Goal: Task Accomplishment & Management: Understand process/instructions

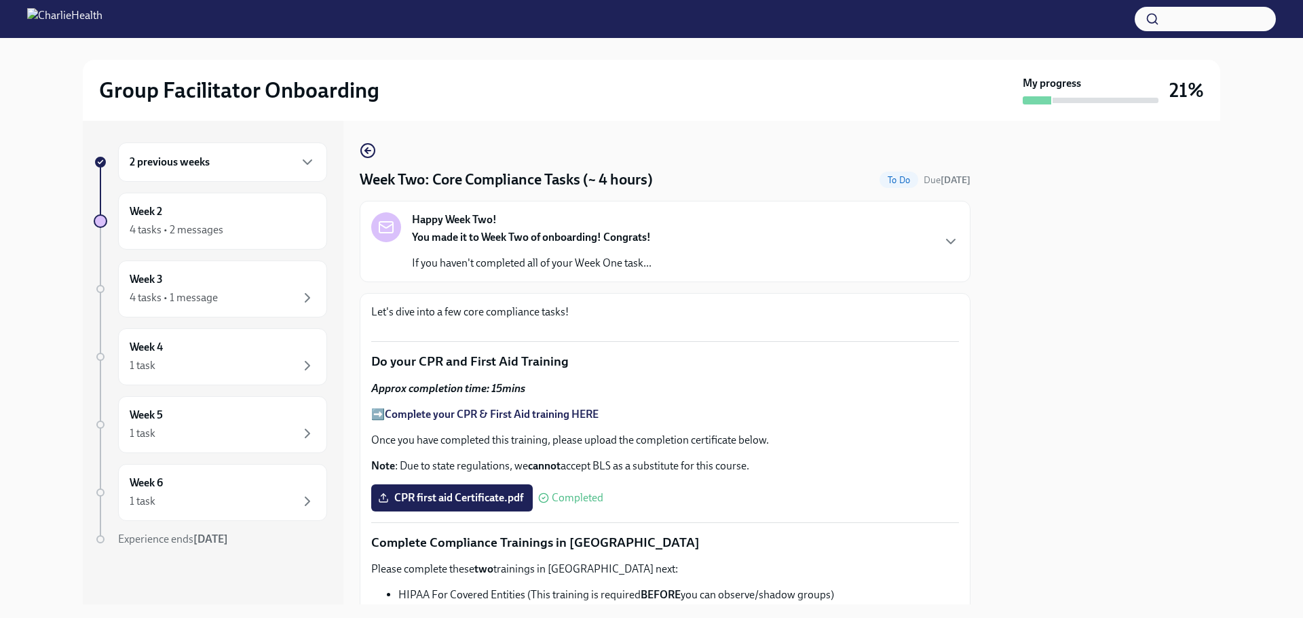
scroll to position [831, 0]
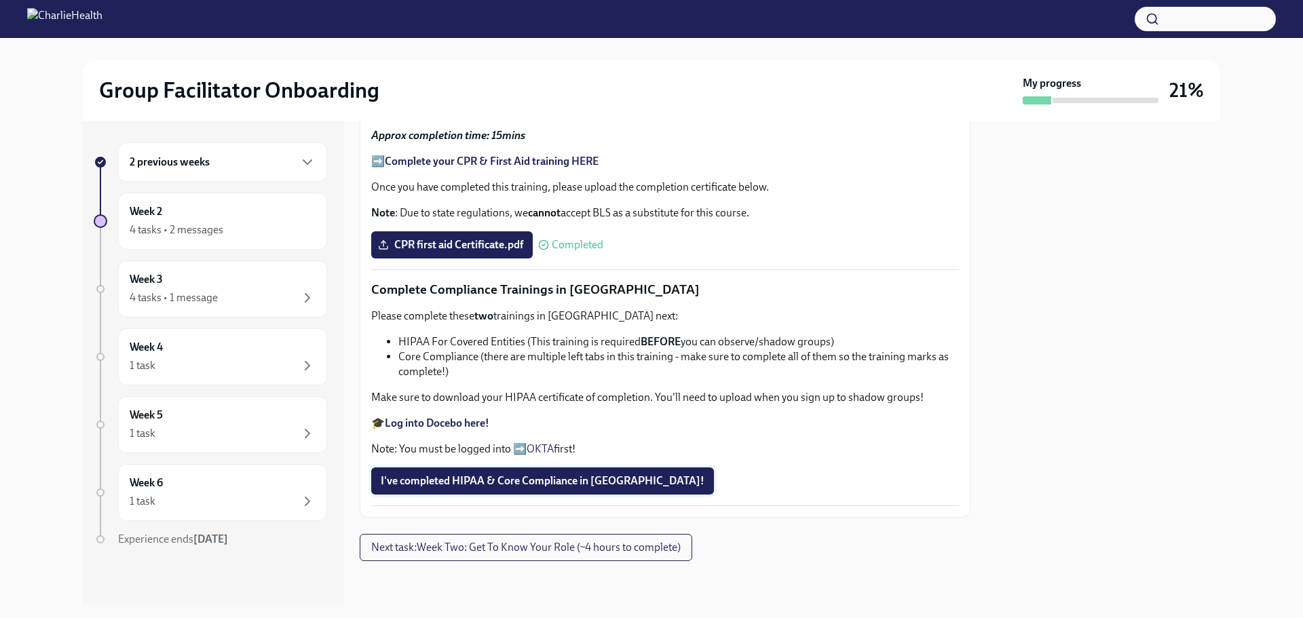
click at [523, 472] on button "I've completed HIPAA & Core Compliance in [GEOGRAPHIC_DATA]!" at bounding box center [542, 481] width 343 height 27
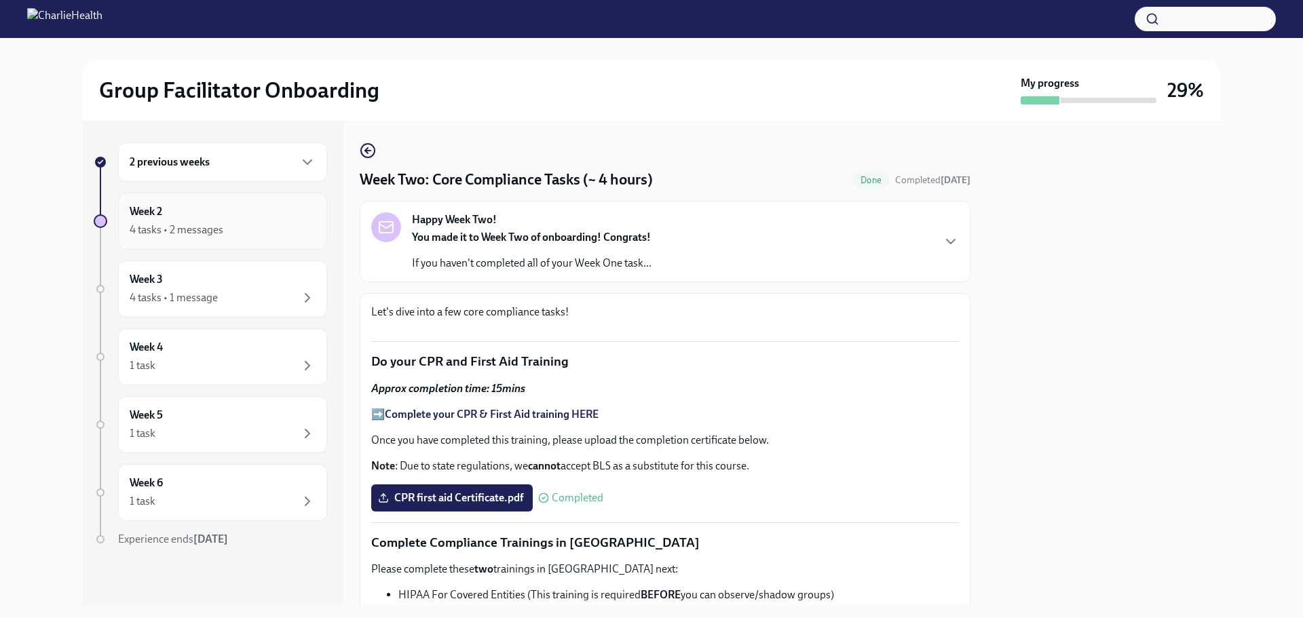
click at [193, 220] on div "Week 2 4 tasks • 2 messages" at bounding box center [223, 221] width 186 height 34
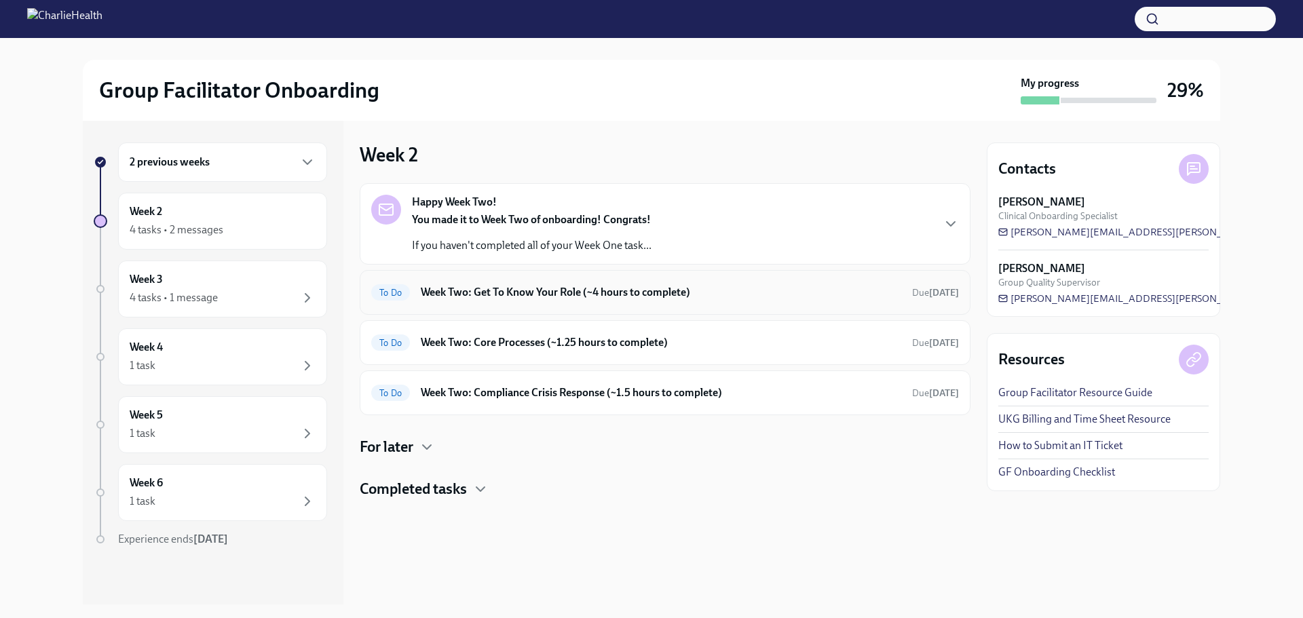
click at [529, 285] on h6 "Week Two: Get To Know Your Role (~4 hours to complete)" at bounding box center [661, 292] width 481 height 15
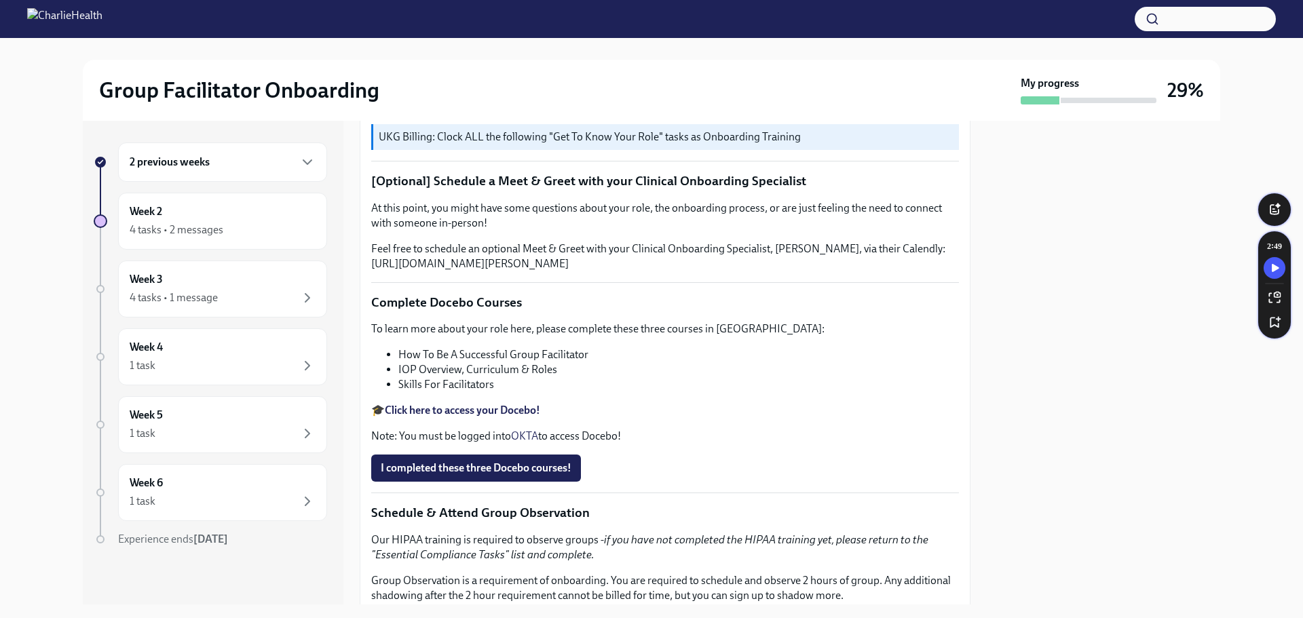
scroll to position [204, 0]
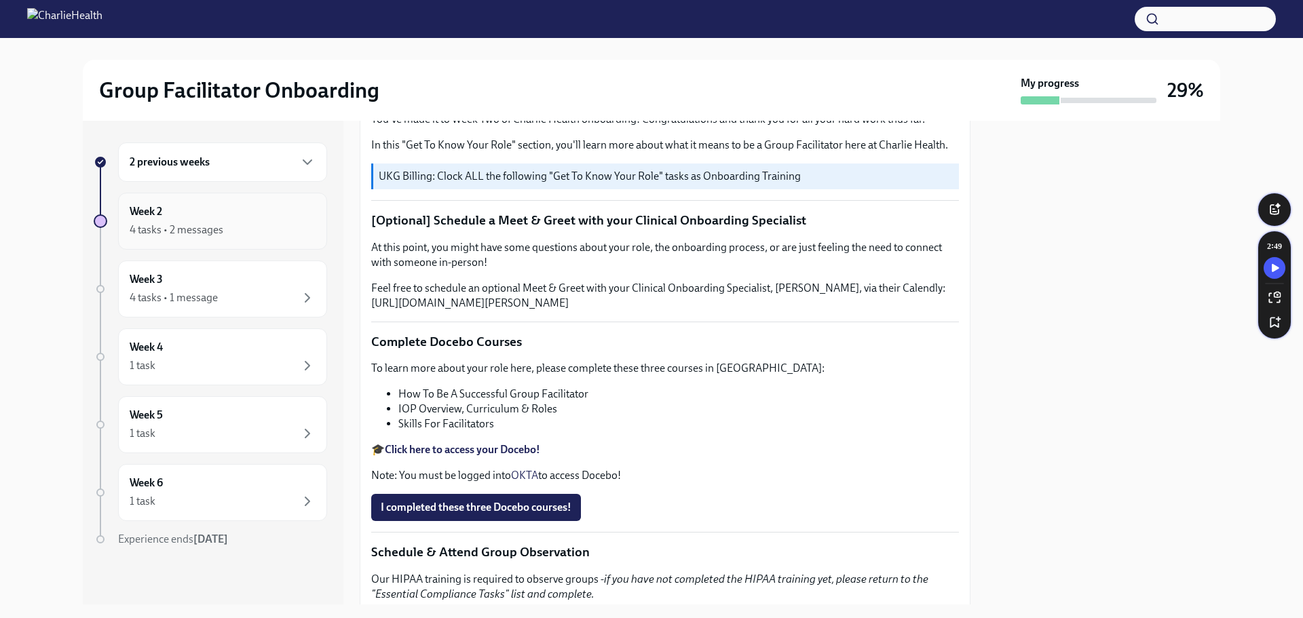
click at [194, 216] on div "Week 2 4 tasks • 2 messages" at bounding box center [223, 221] width 186 height 34
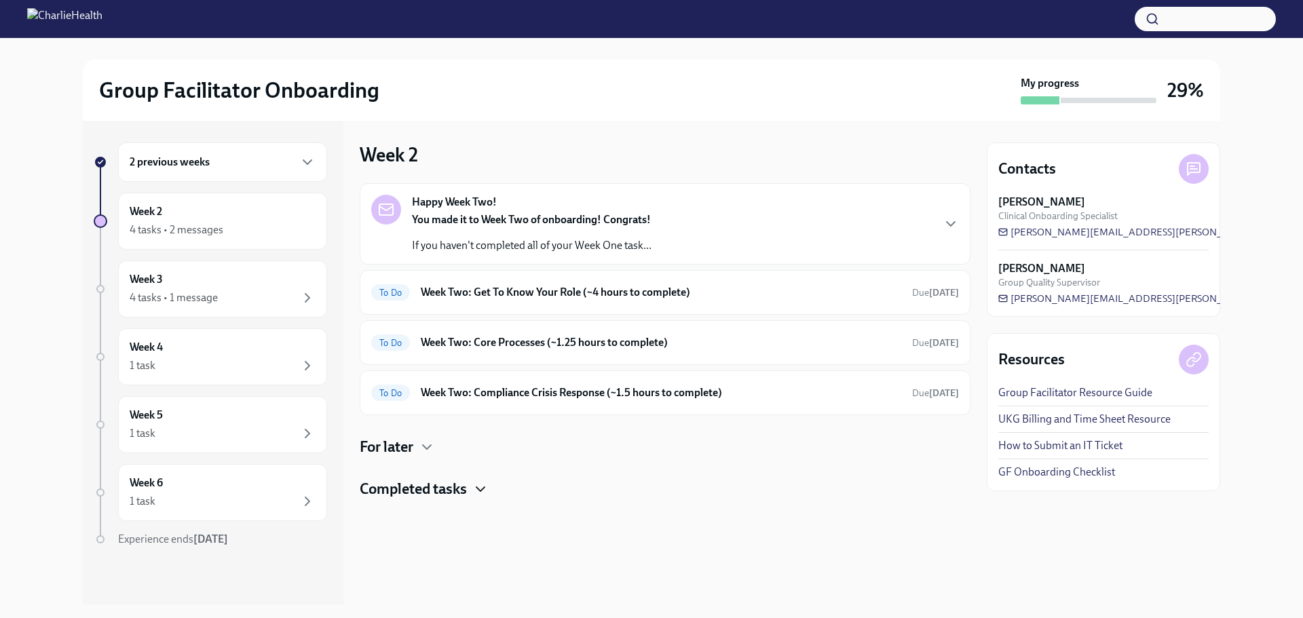
click at [476, 483] on icon "button" at bounding box center [480, 489] width 16 height 16
click at [532, 335] on h6 "Week Two: Core Processes (~1.25 hours to complete)" at bounding box center [661, 342] width 481 height 15
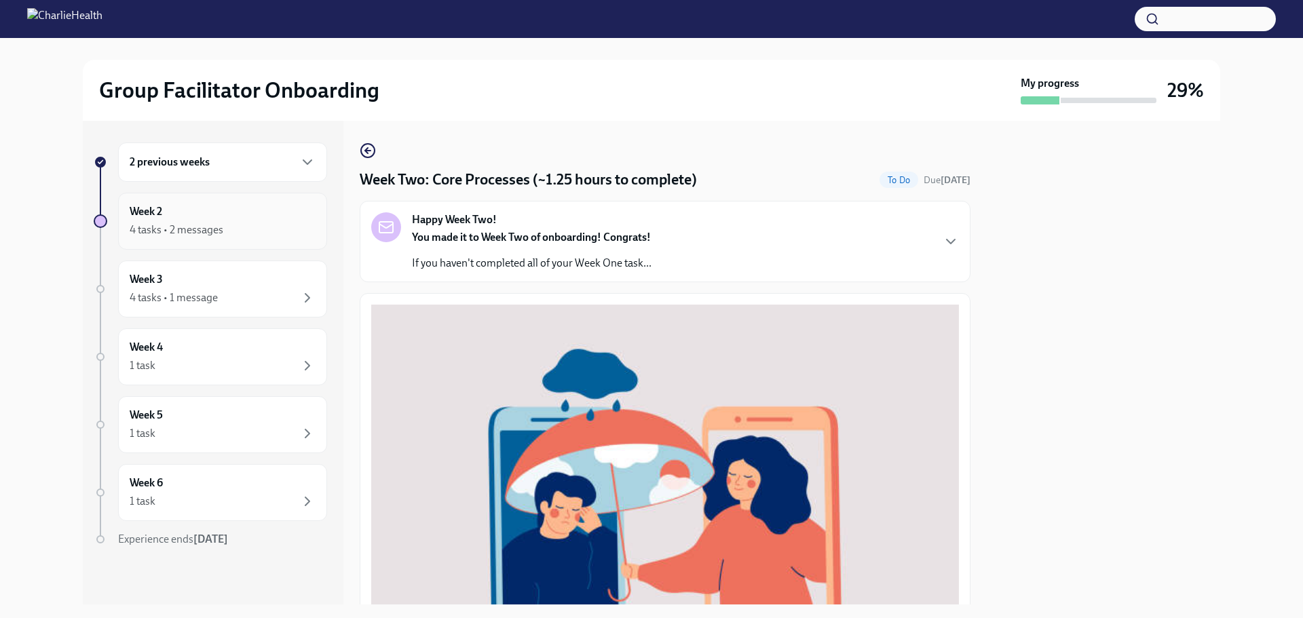
click at [231, 227] on div "4 tasks • 2 messages" at bounding box center [223, 230] width 186 height 16
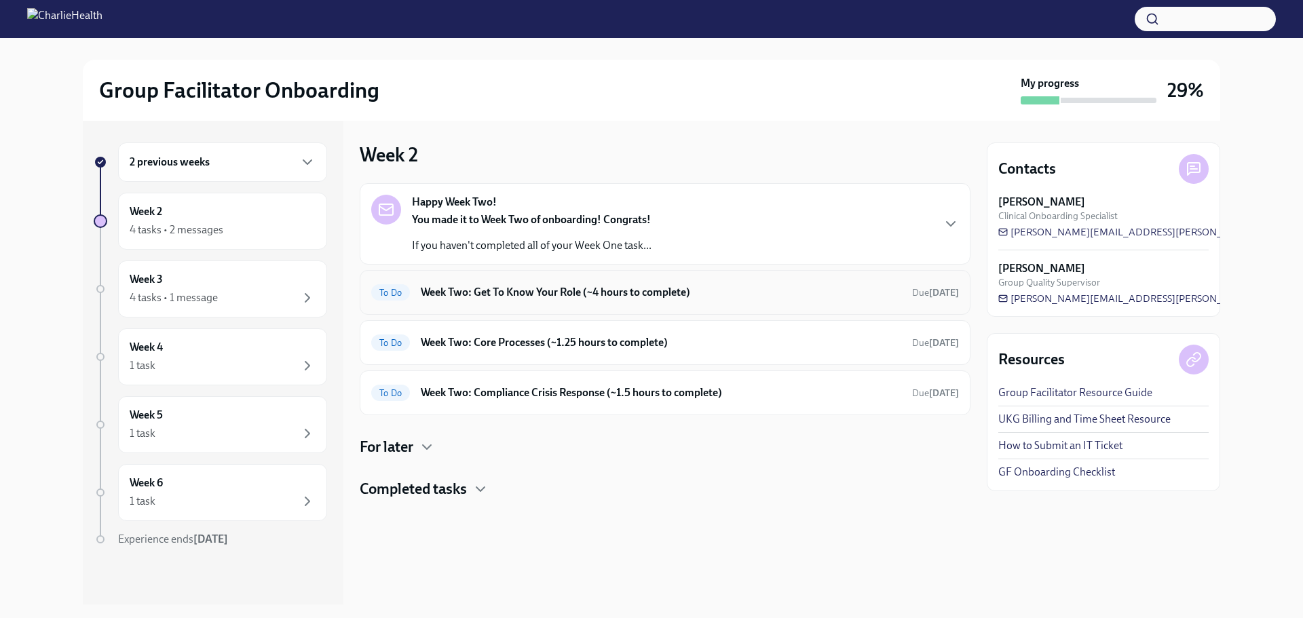
click at [499, 293] on h6 "Week Two: Get To Know Your Role (~4 hours to complete)" at bounding box center [661, 292] width 481 height 15
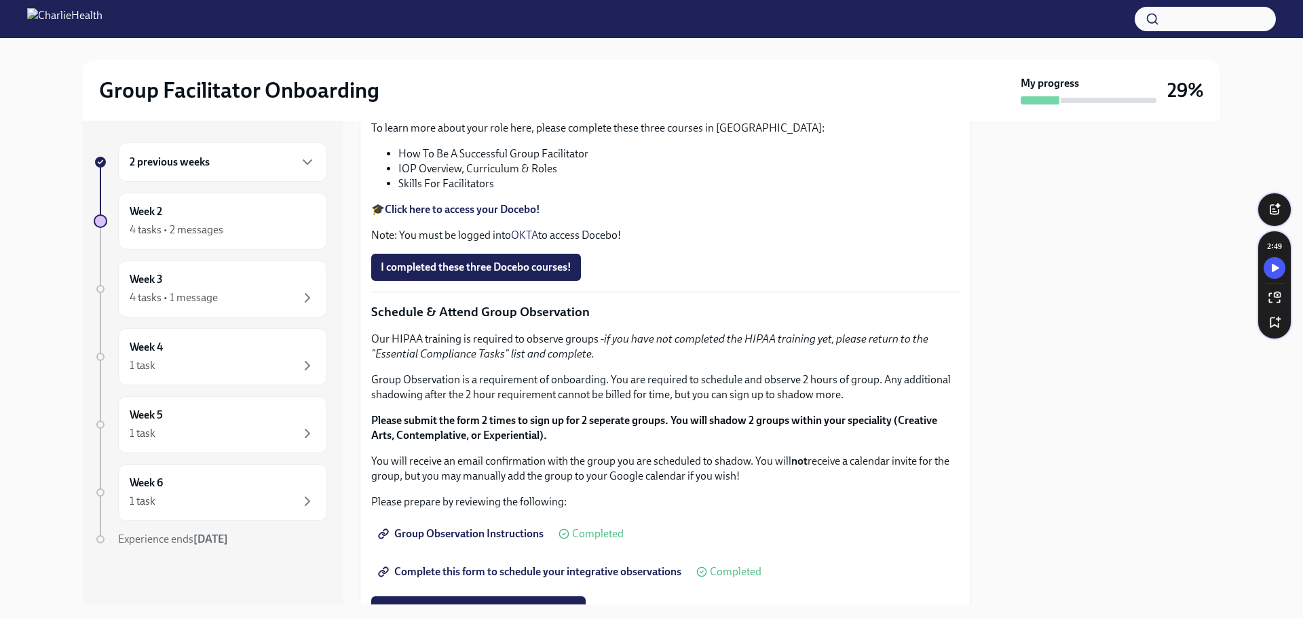
scroll to position [407, 0]
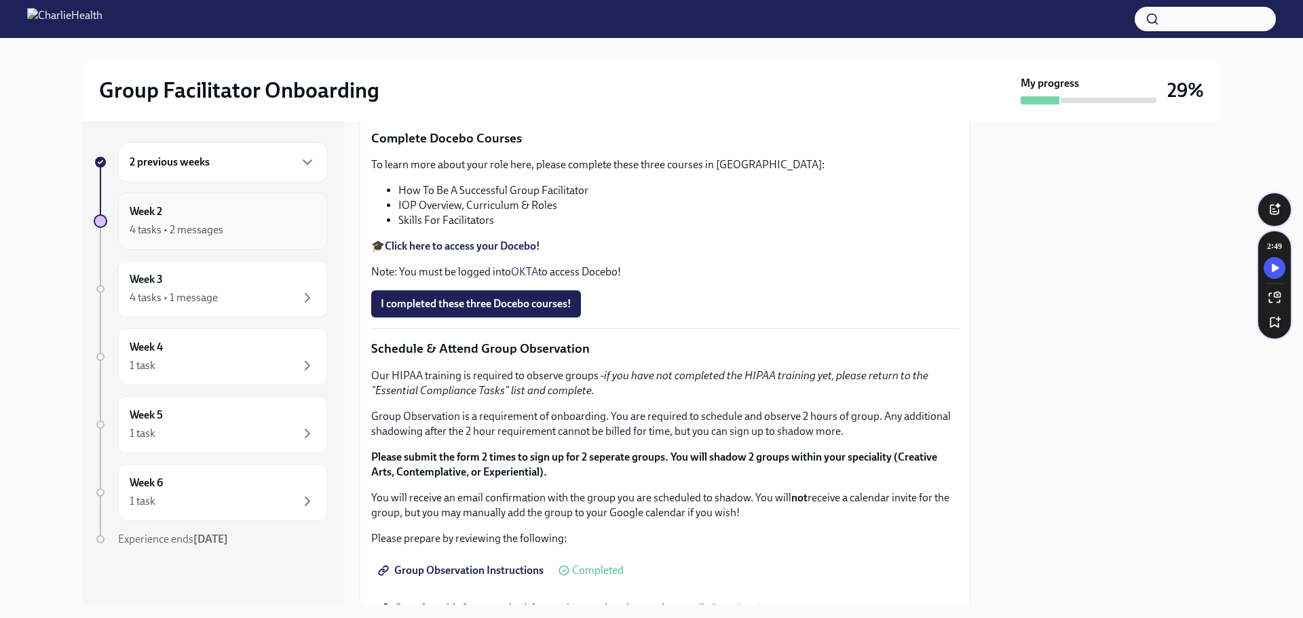
click at [223, 219] on div "Week 2 4 tasks • 2 messages" at bounding box center [223, 221] width 186 height 34
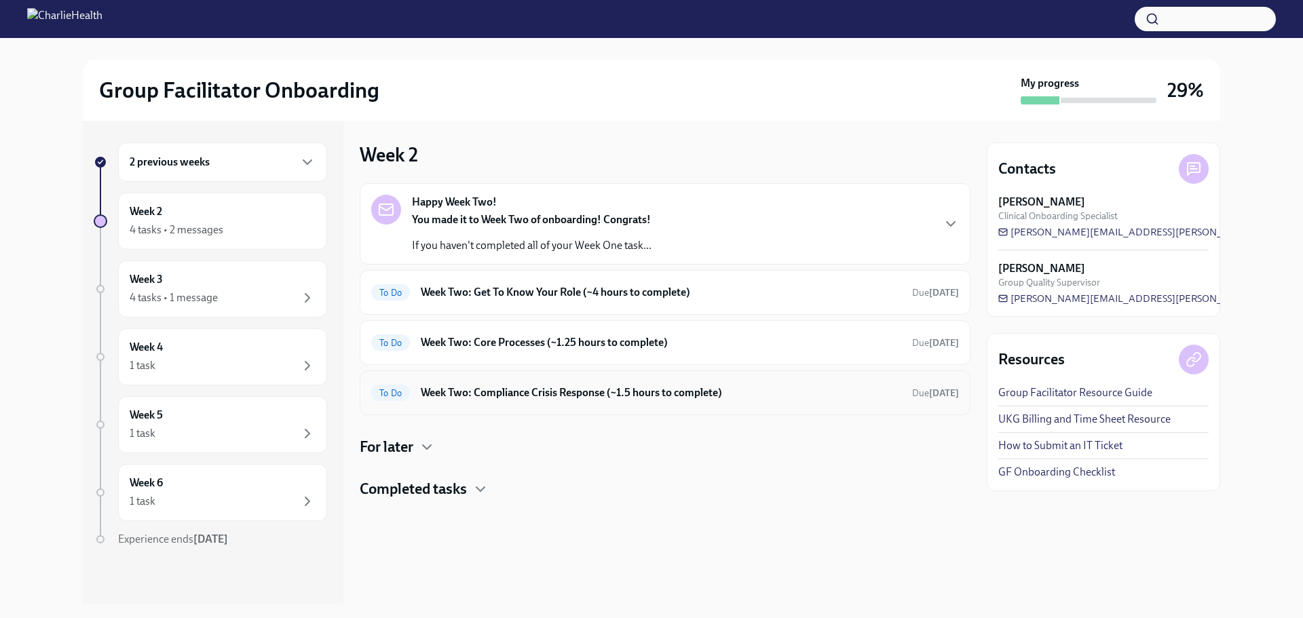
click at [546, 399] on h6 "Week Two: Compliance Crisis Response (~1.5 hours to complete)" at bounding box center [661, 392] width 481 height 15
